Goal: Find specific page/section

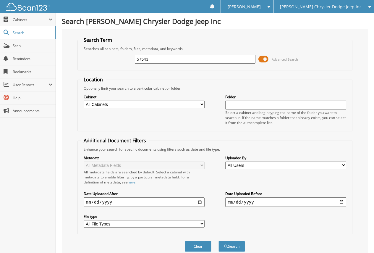
type input "57543"
click at [218, 240] on button "Search" at bounding box center [231, 245] width 27 height 11
click at [24, 86] on span "User Reports" at bounding box center [31, 84] width 36 height 5
click at [32, 97] on span "My Recent Activity" at bounding box center [30, 97] width 43 height 5
